Goal: Task Accomplishment & Management: Use online tool/utility

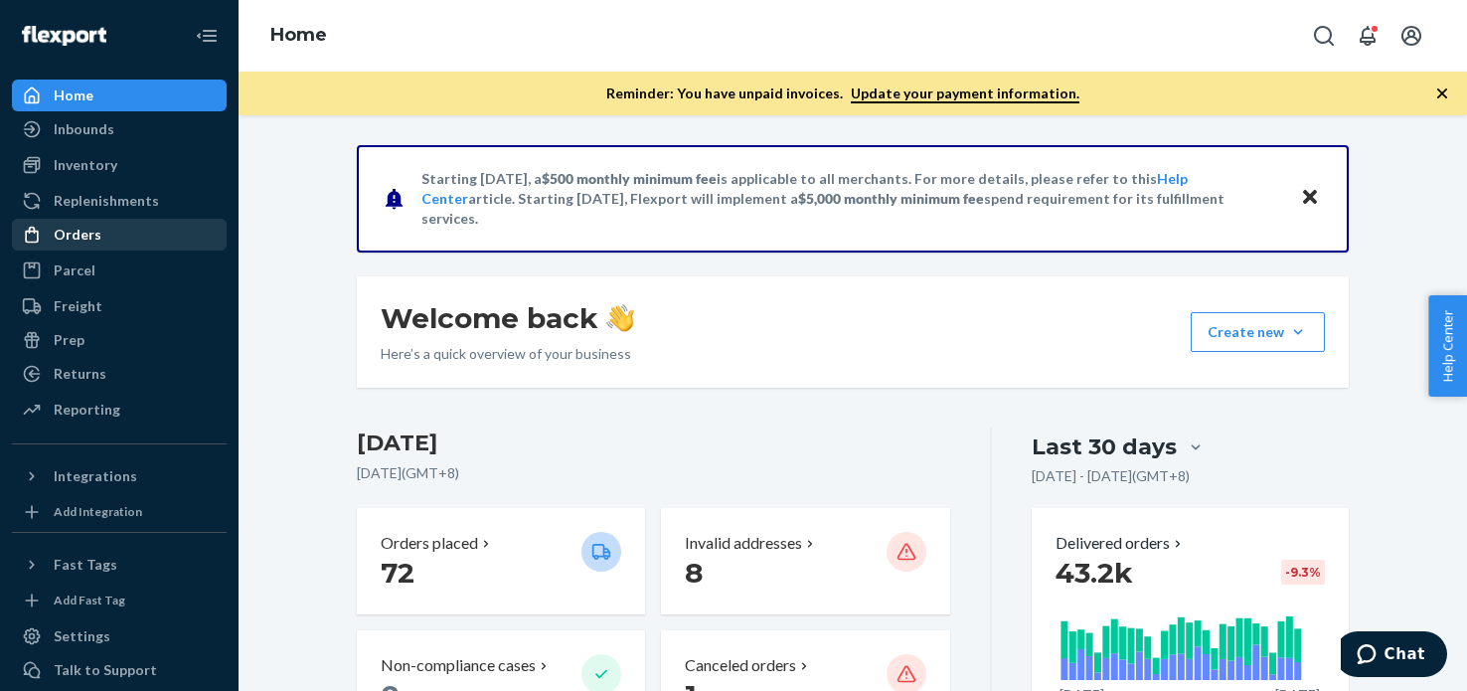
click at [85, 221] on div "Orders" at bounding box center [119, 235] width 211 height 28
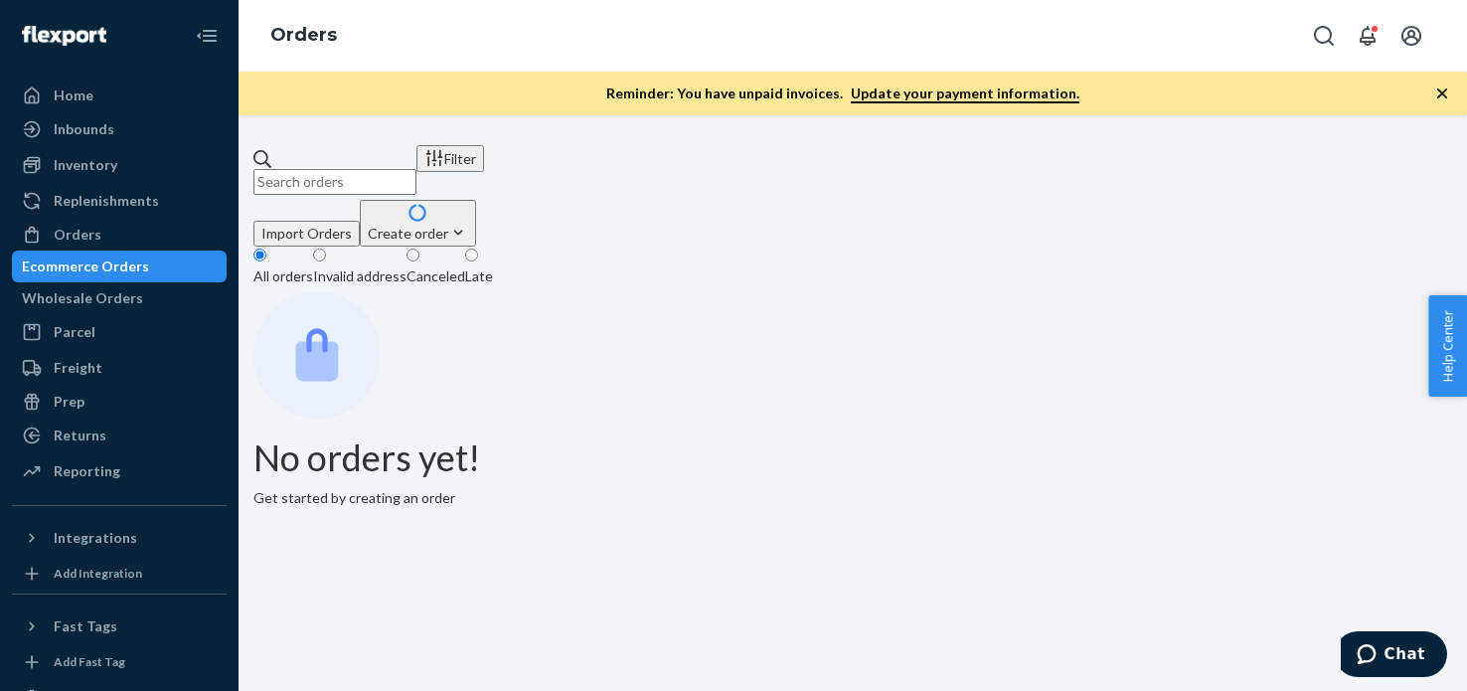
click at [418, 185] on div "Filter Import Orders Create order Ecommerce order Removal order" at bounding box center [853, 195] width 1199 height 101
click at [417, 182] on input "text" at bounding box center [335, 182] width 163 height 26
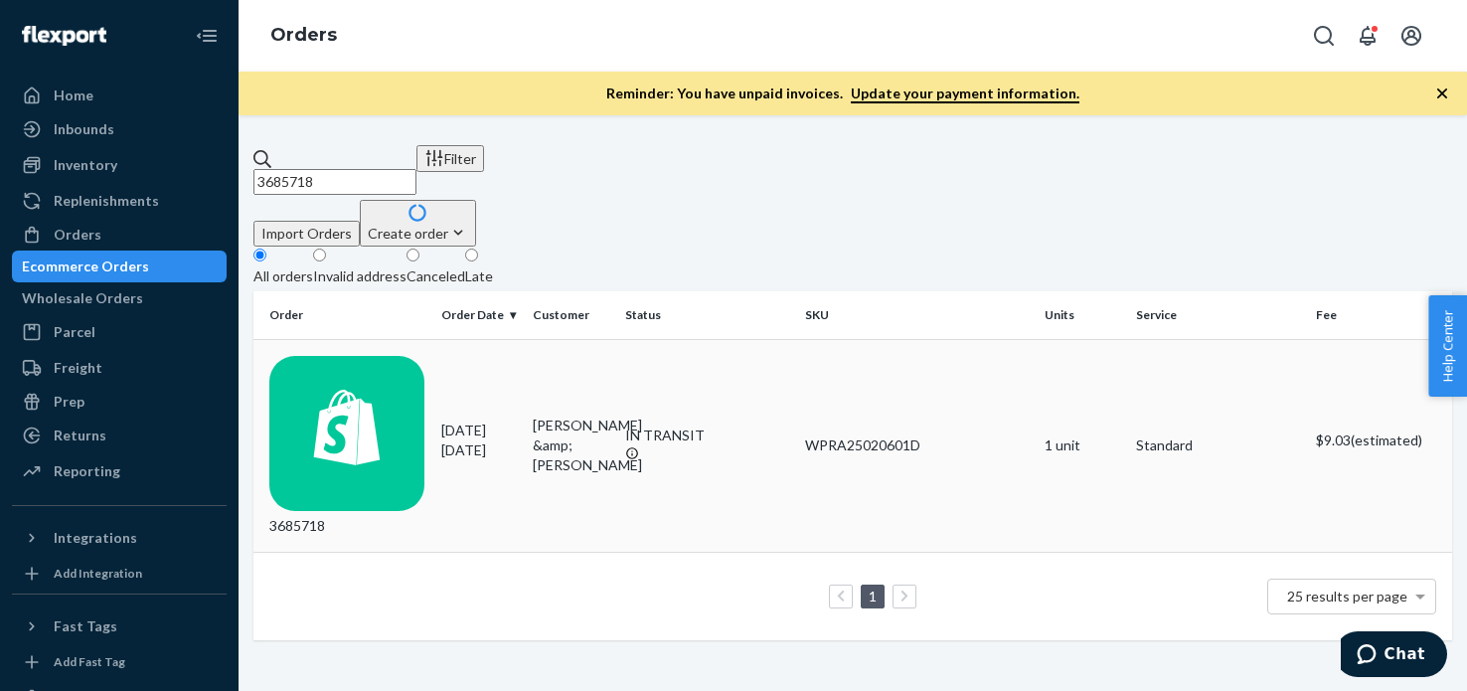
type input "3685718"
click at [371, 365] on div "3685718" at bounding box center [347, 446] width 156 height 181
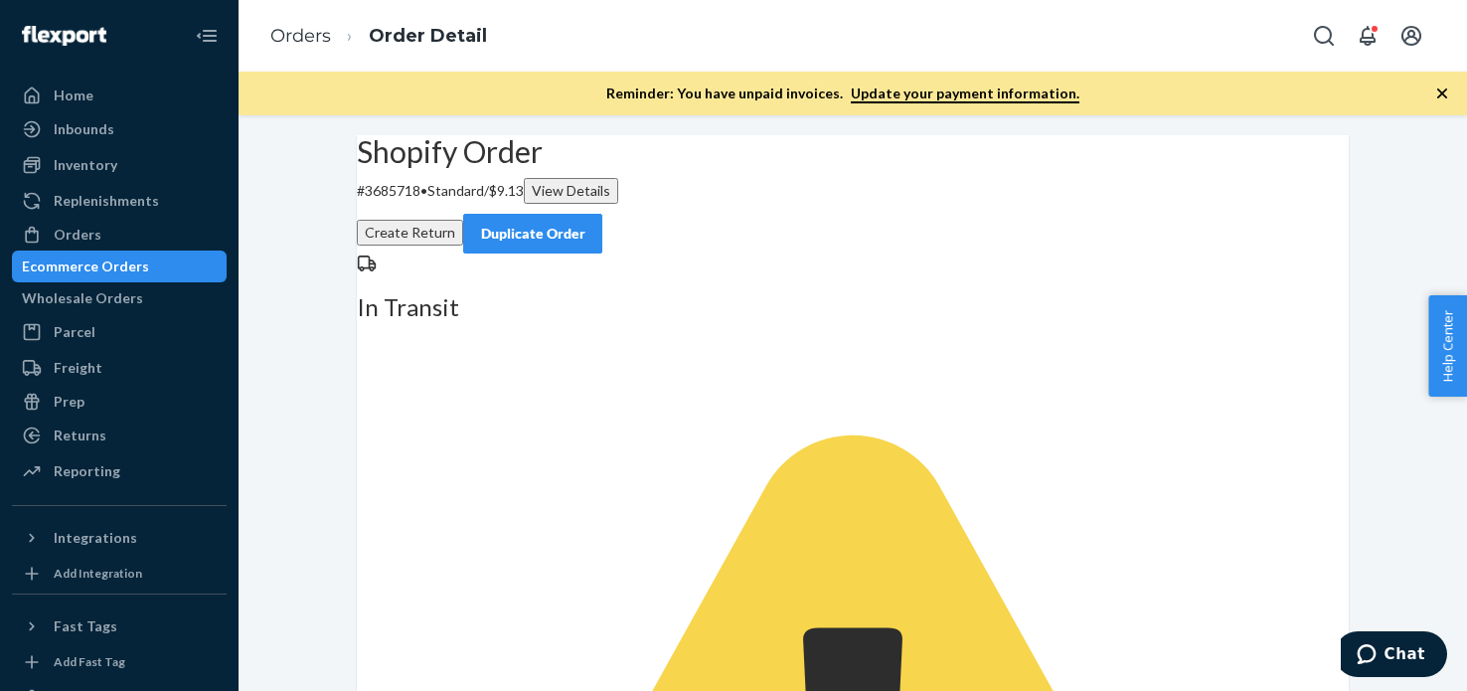
click at [586, 224] on div "Duplicate Order" at bounding box center [532, 234] width 105 height 20
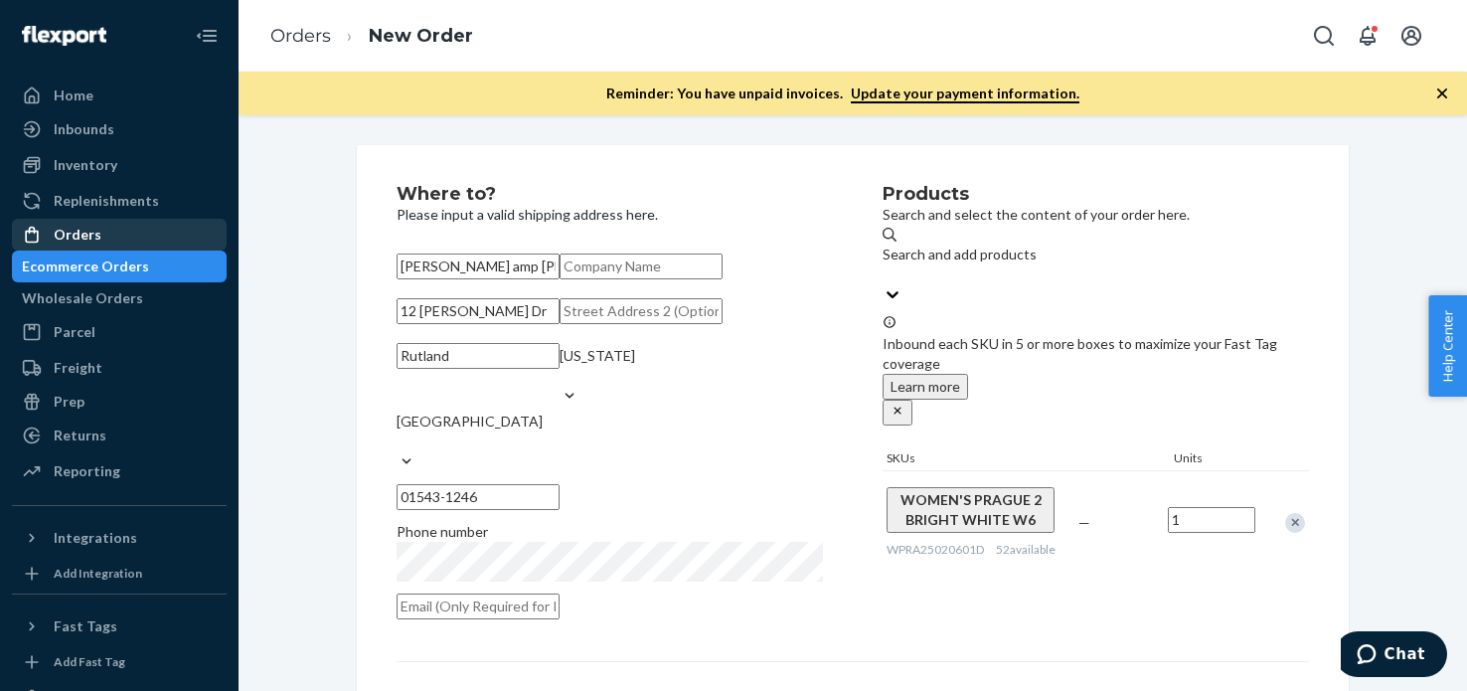
click at [91, 232] on div "Orders" at bounding box center [78, 235] width 48 height 20
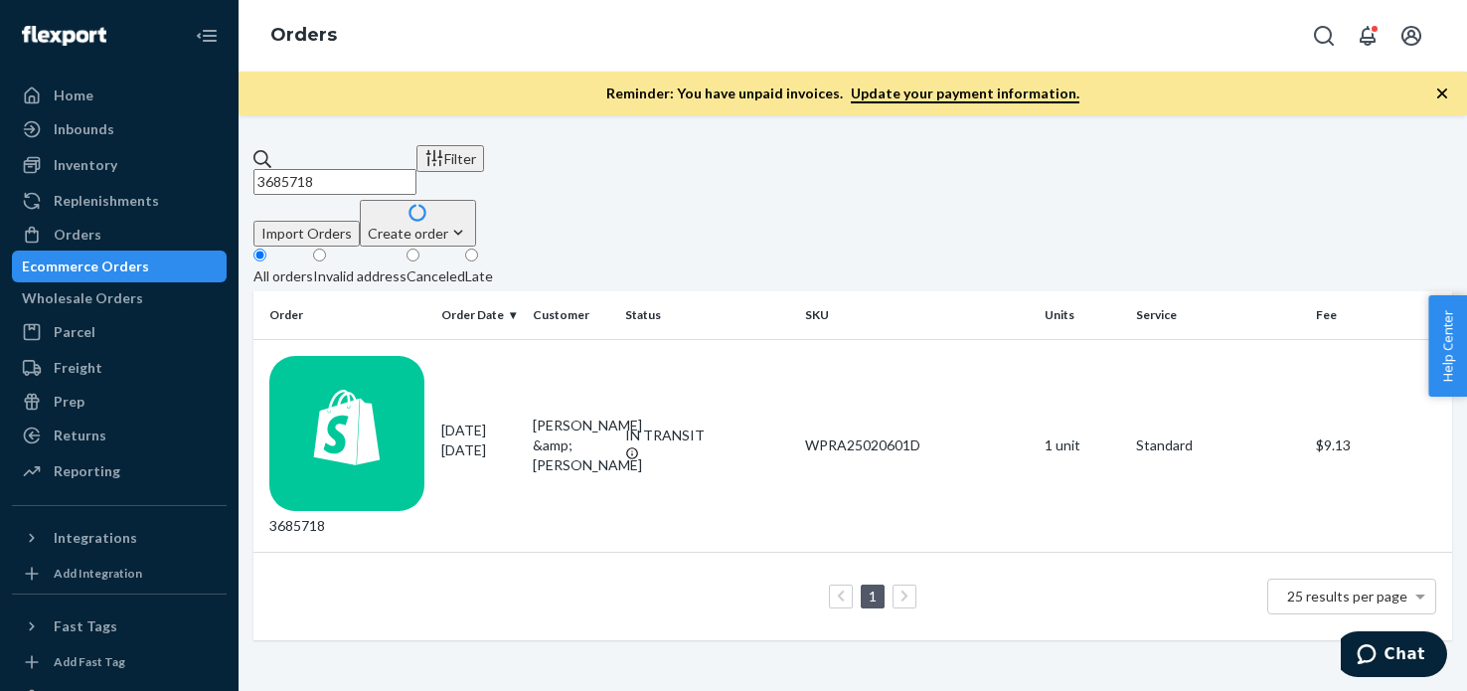
click at [417, 169] on input "3685718" at bounding box center [335, 182] width 163 height 26
click at [366, 372] on div "3685718" at bounding box center [347, 446] width 156 height 181
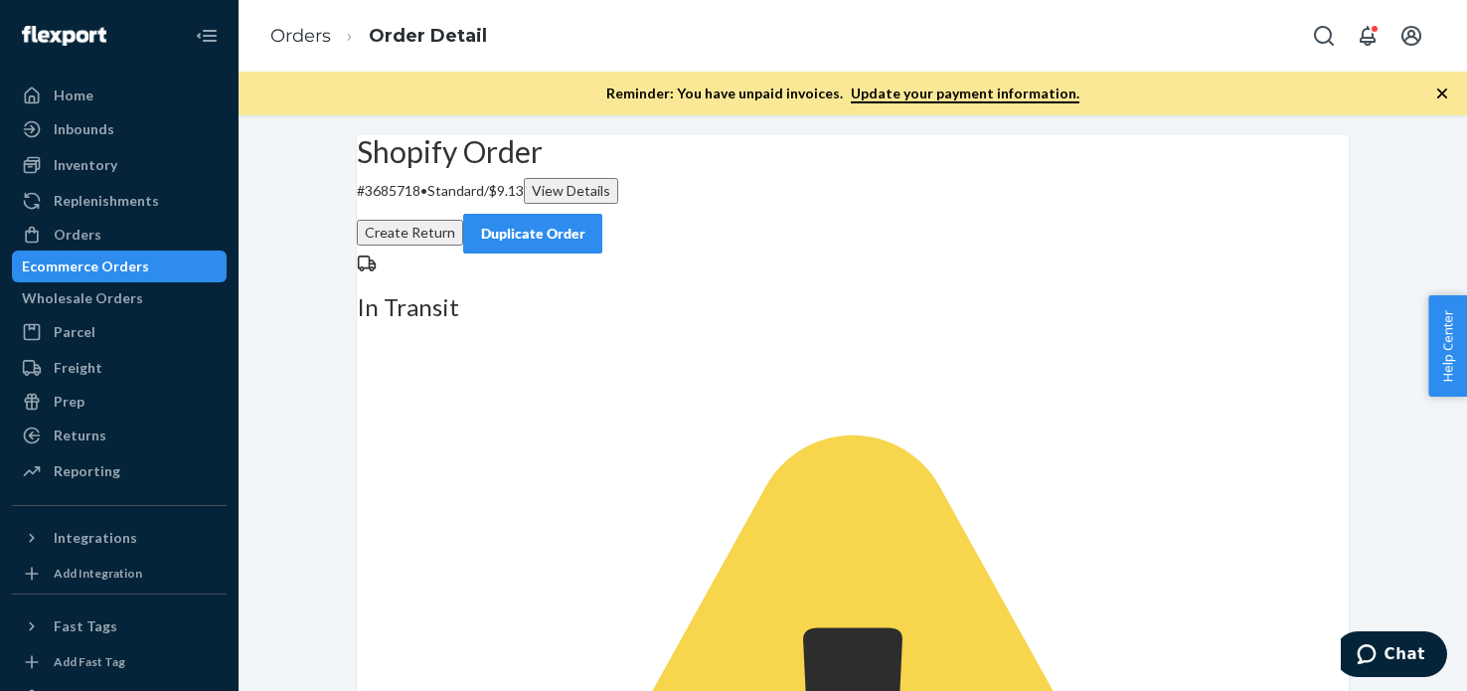
click at [602, 222] on button "Duplicate Order" at bounding box center [532, 234] width 139 height 40
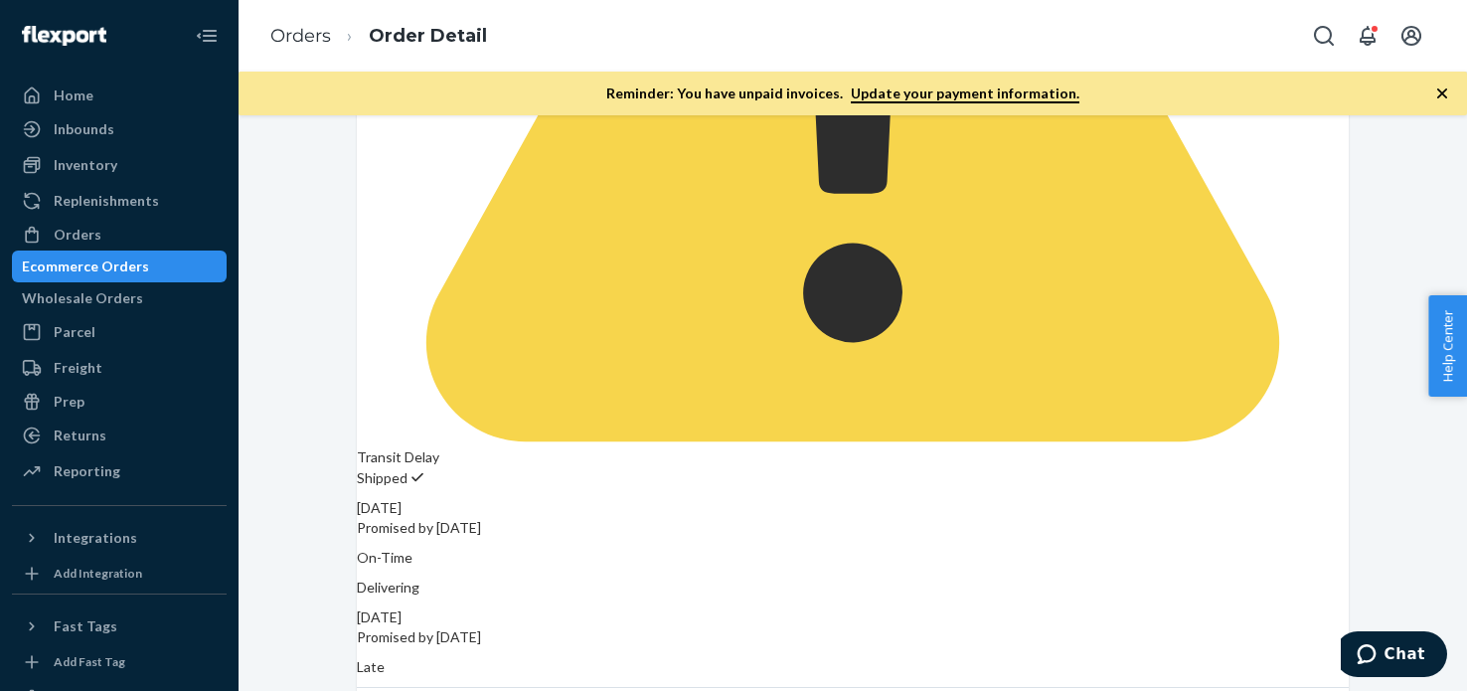
scroll to position [151, 0]
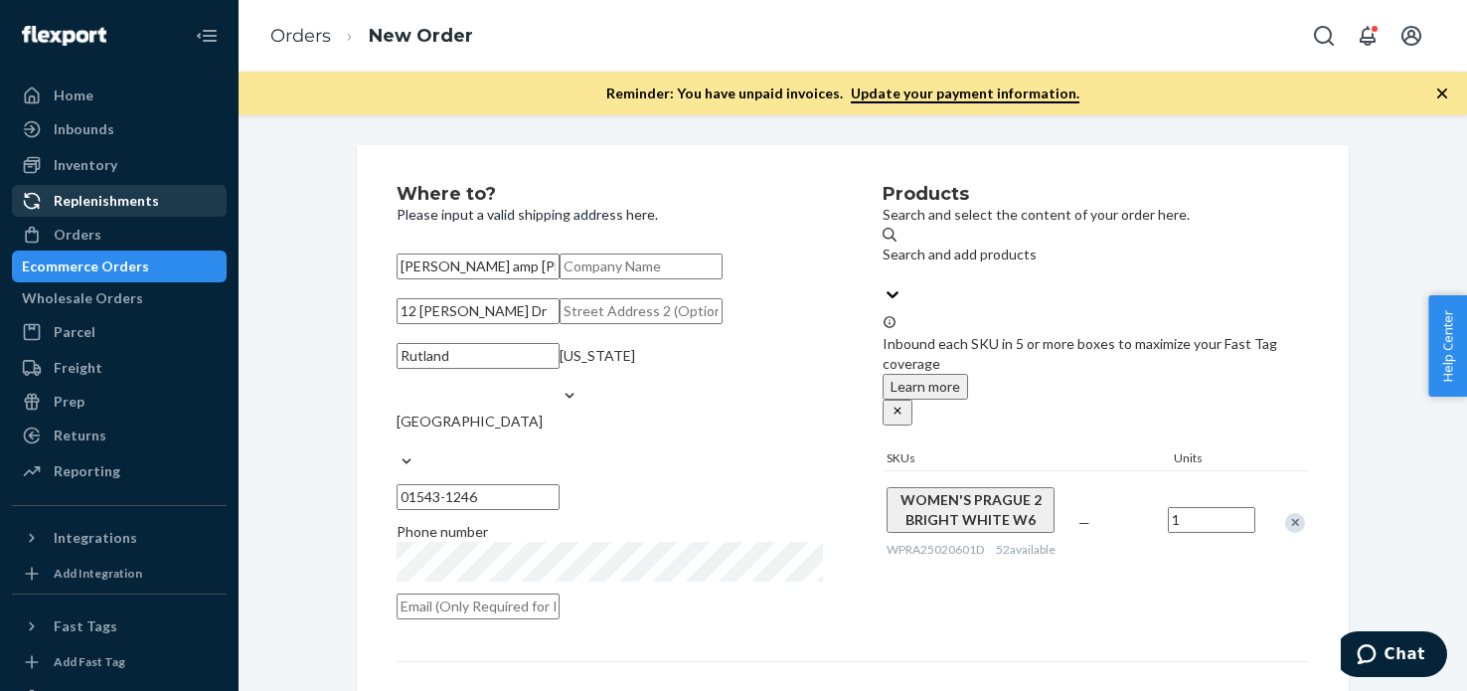
click at [111, 206] on div "Replenishments" at bounding box center [106, 201] width 105 height 20
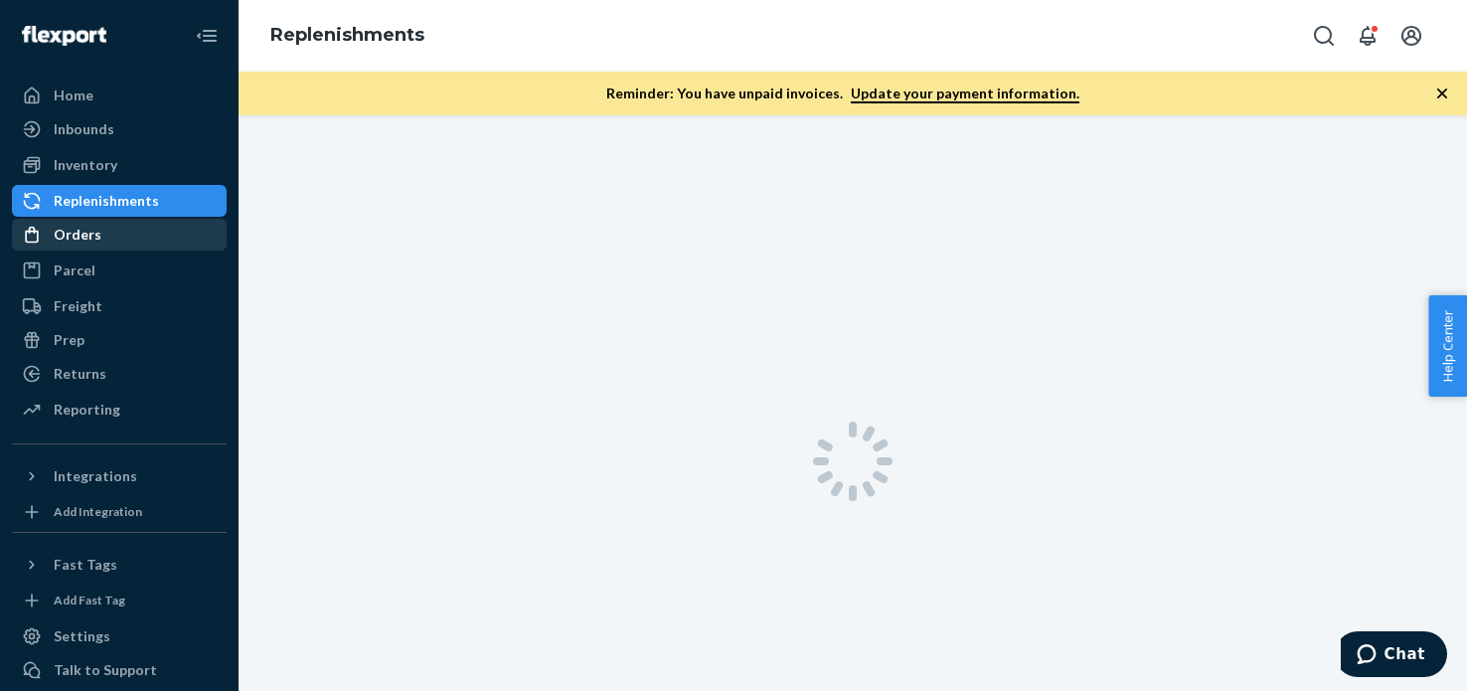
click at [115, 227] on div "Orders" at bounding box center [119, 235] width 211 height 28
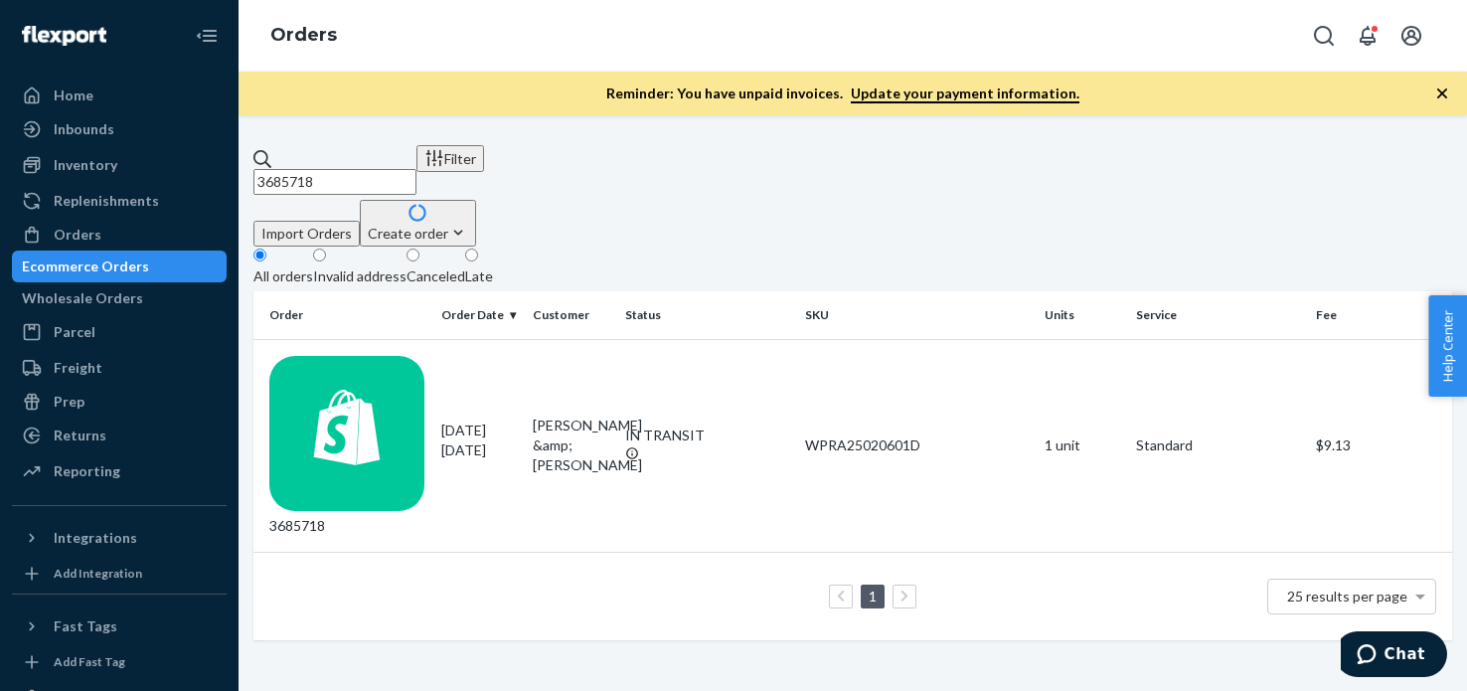
drag, startPoint x: 368, startPoint y: 359, endPoint x: 480, endPoint y: 79, distance: 302.0
click at [370, 360] on div "3685718" at bounding box center [347, 446] width 156 height 181
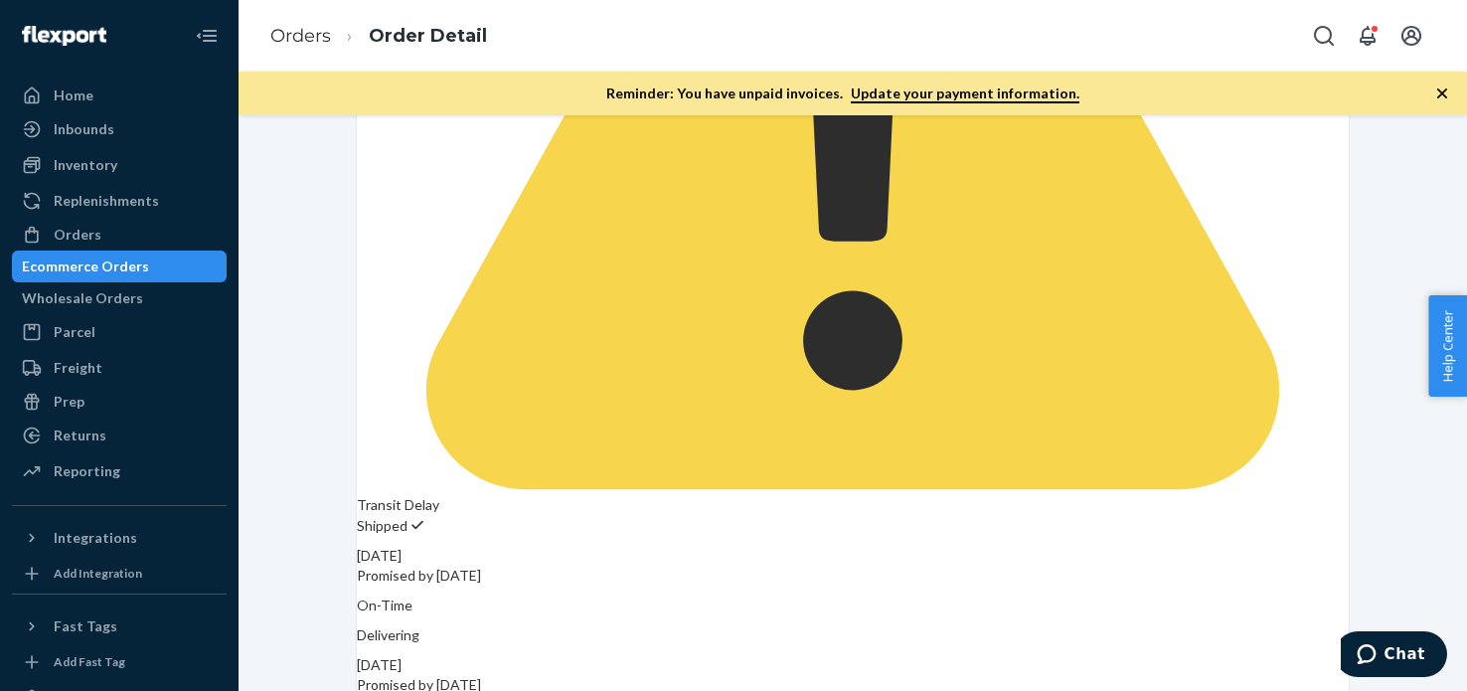
scroll to position [742, 0]
